Goal: Navigation & Orientation: Find specific page/section

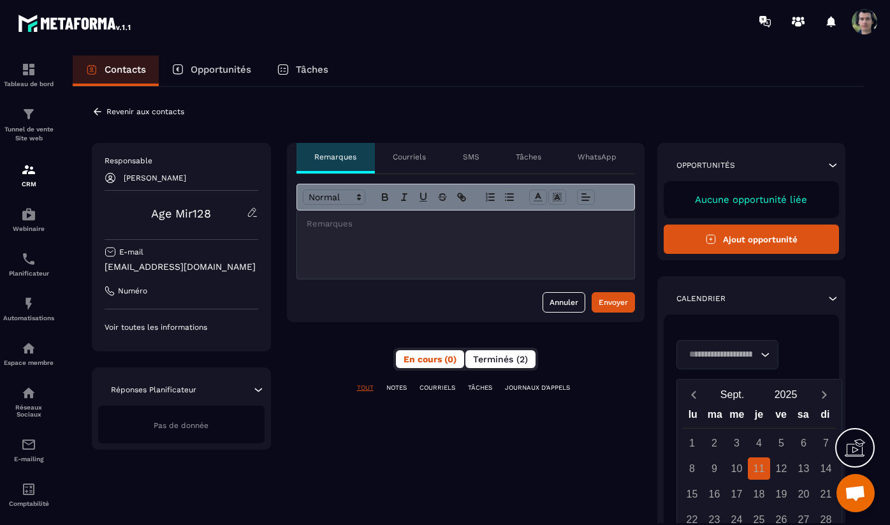
click at [499, 356] on span "Terminés (2)" at bounding box center [500, 359] width 55 height 10
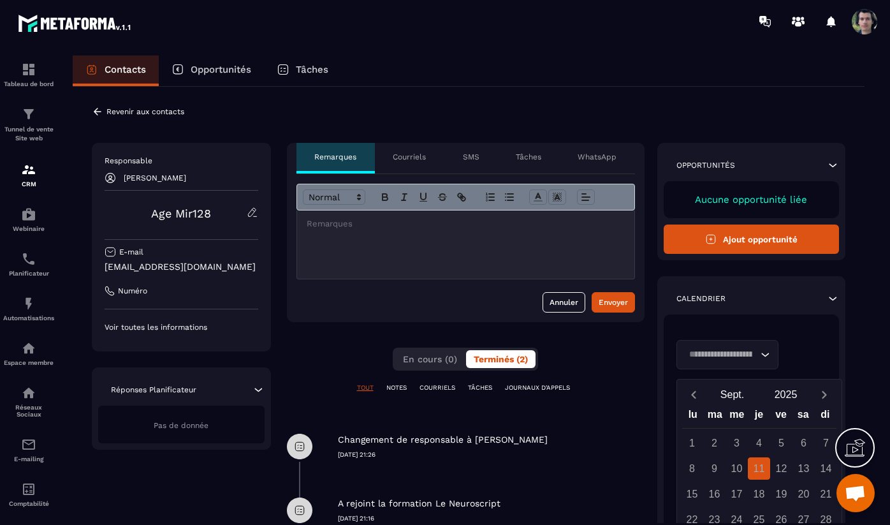
click at [399, 152] on p "Courriels" at bounding box center [409, 157] width 33 height 10
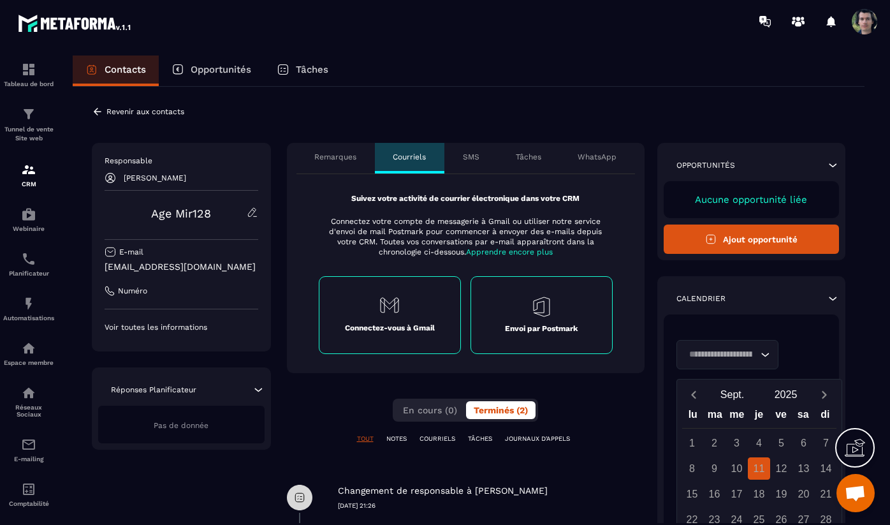
click at [334, 159] on p "Remarques" at bounding box center [335, 157] width 42 height 10
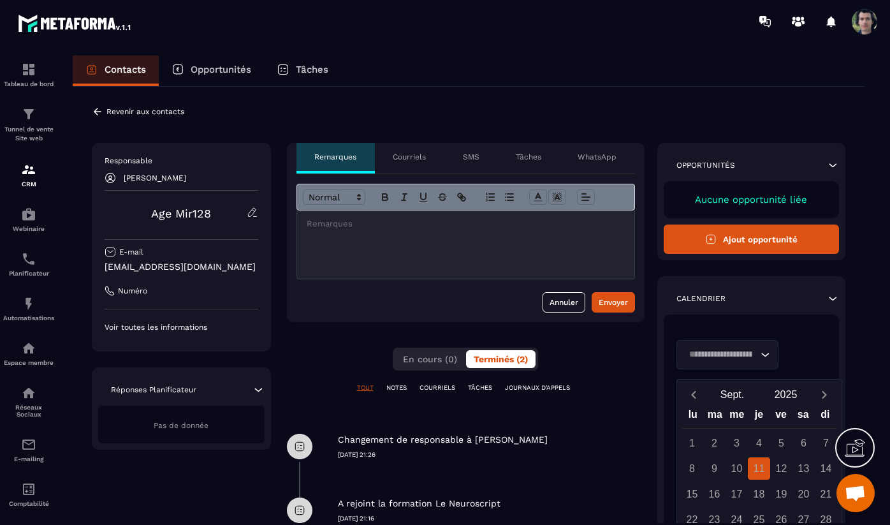
click at [219, 61] on div "Opportunités" at bounding box center [211, 70] width 105 height 31
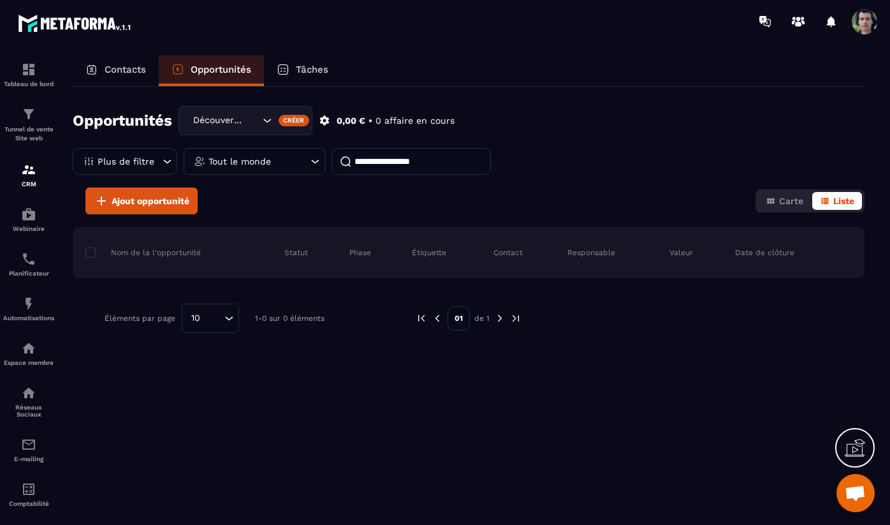
click at [319, 65] on p "Tâches" at bounding box center [312, 69] width 33 height 11
